Goal: Browse casually

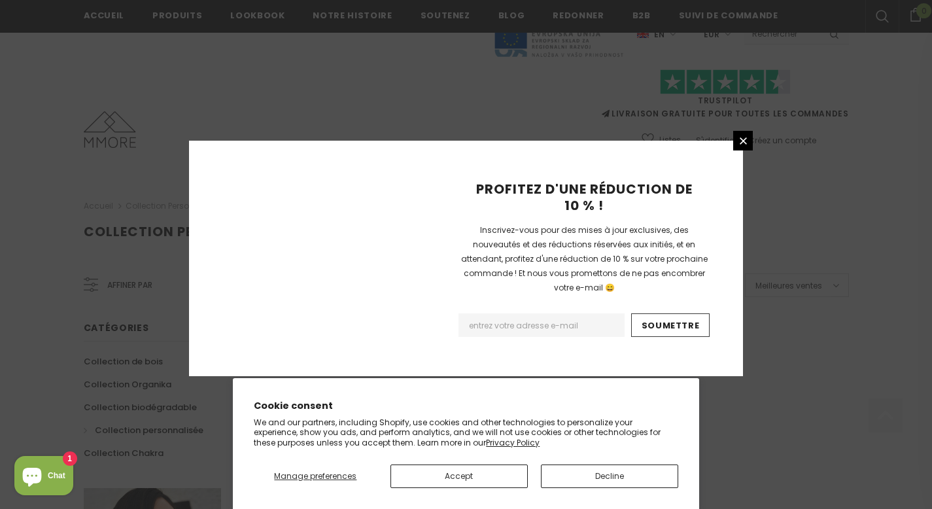
scroll to position [864, 0]
